Goal: Task Accomplishment & Management: Manage account settings

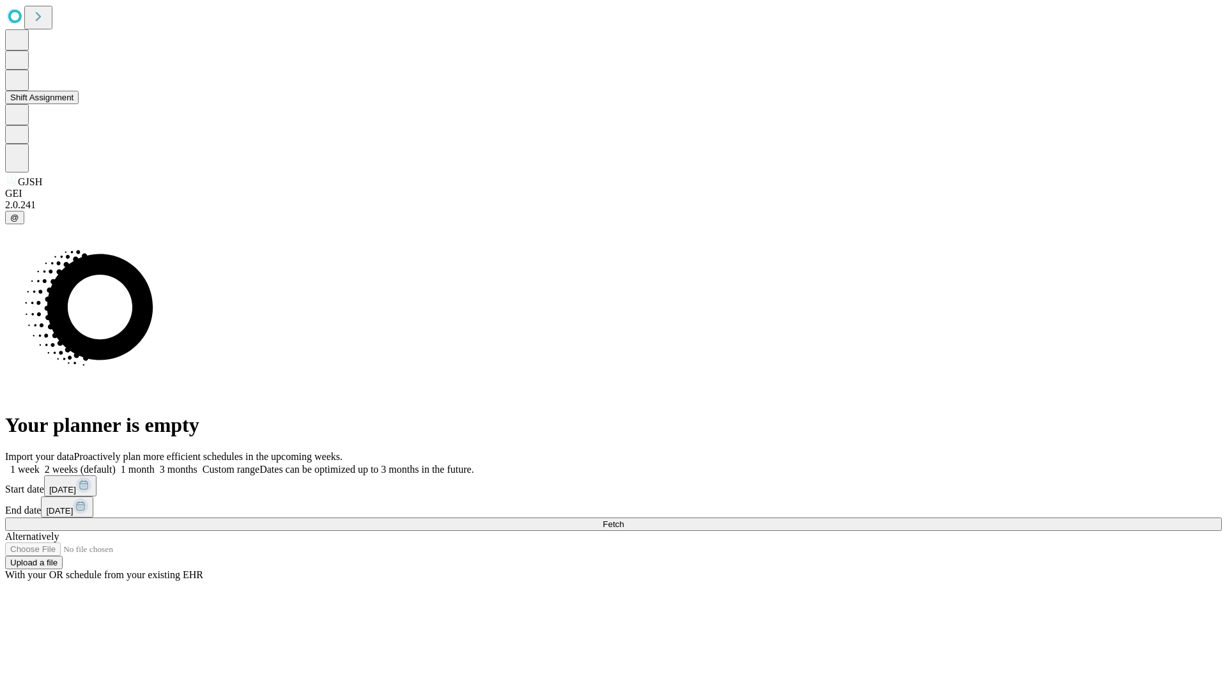
click at [79, 104] on button "Shift Assignment" at bounding box center [42, 97] width 74 height 13
